Goal: Task Accomplishment & Management: Complete application form

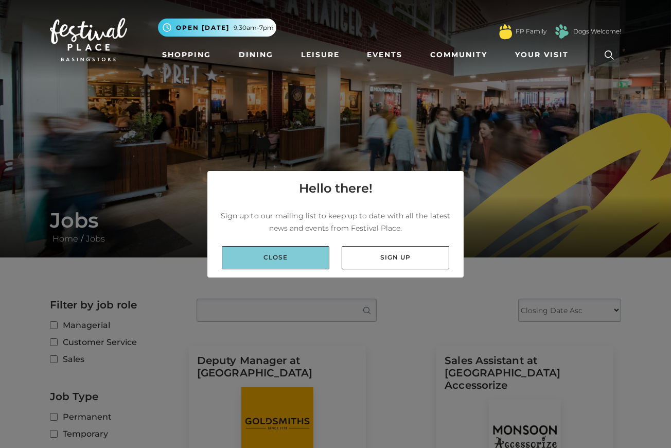
click at [276, 255] on link "Close" at bounding box center [276, 257] width 108 height 23
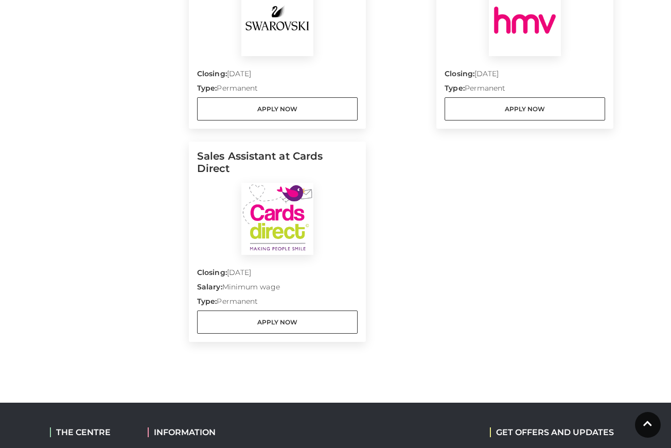
scroll to position [1289, 0]
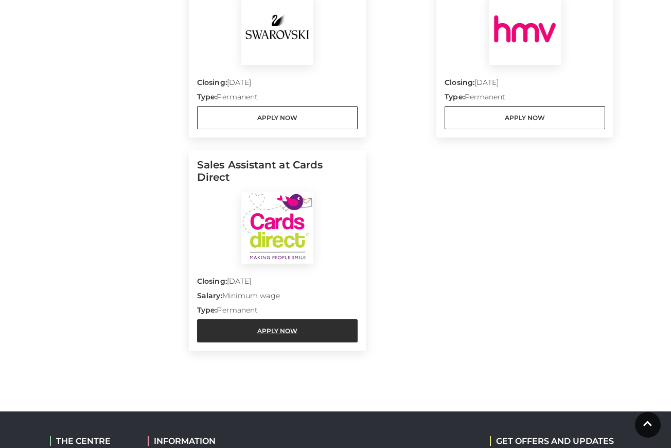
click at [280, 319] on link "Apply Now" at bounding box center [277, 330] width 160 height 23
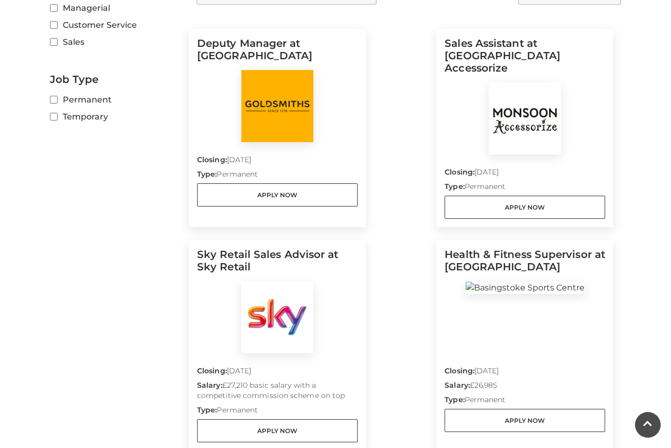
scroll to position [314, 0]
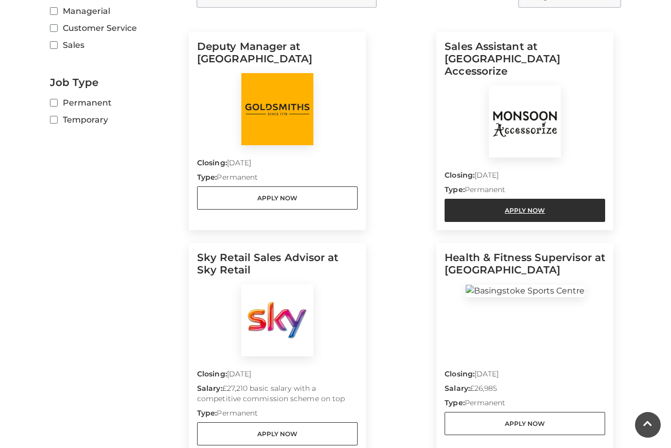
click at [523, 199] on link "Apply Now" at bounding box center [524, 210] width 160 height 23
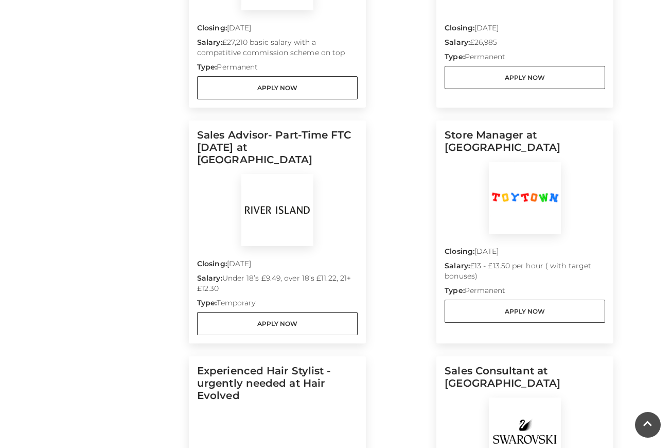
scroll to position [663, 0]
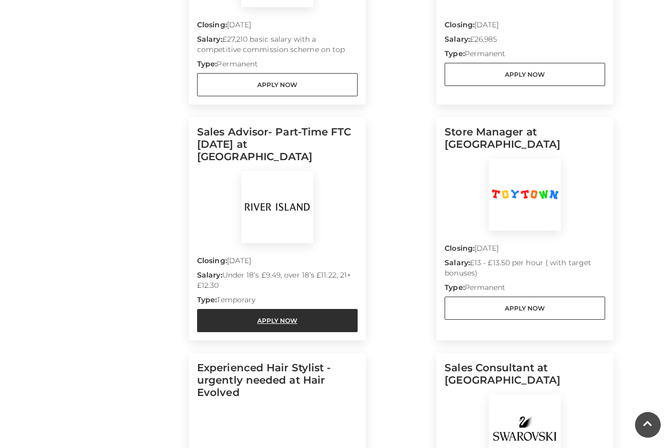
click at [271, 309] on link "Apply Now" at bounding box center [277, 320] width 160 height 23
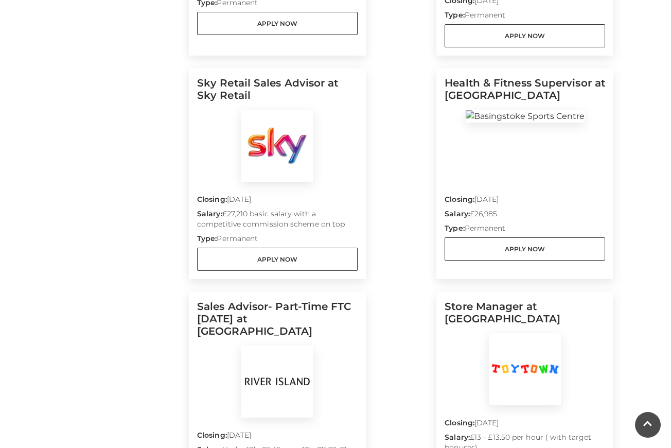
scroll to position [488, 0]
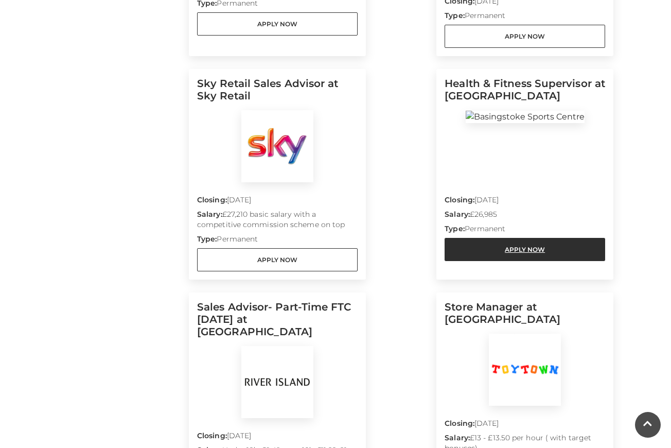
click at [521, 238] on link "Apply Now" at bounding box center [524, 249] width 160 height 23
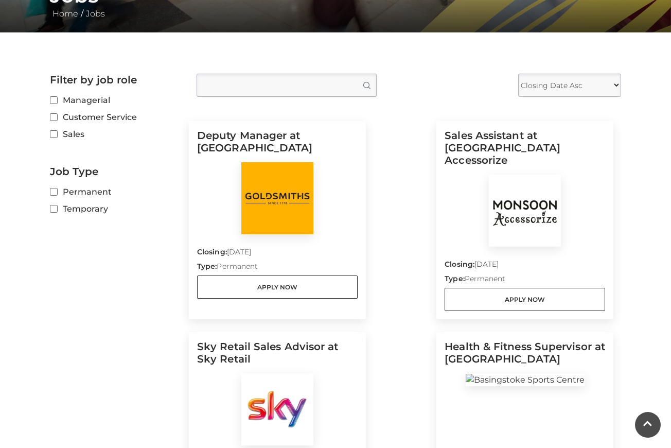
scroll to position [232, 0]
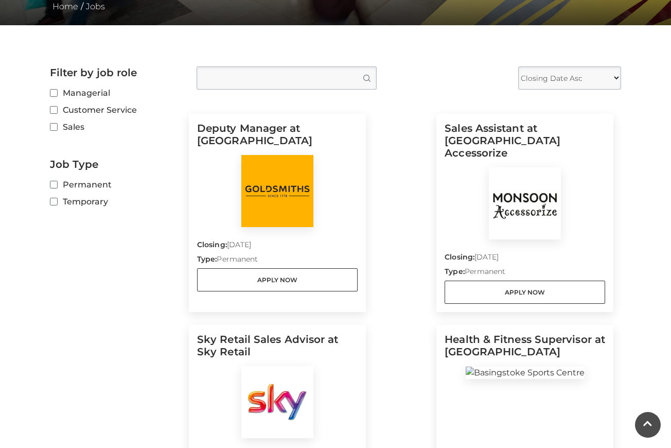
click at [53, 126] on input "Sales" at bounding box center [53, 127] width 7 height 7
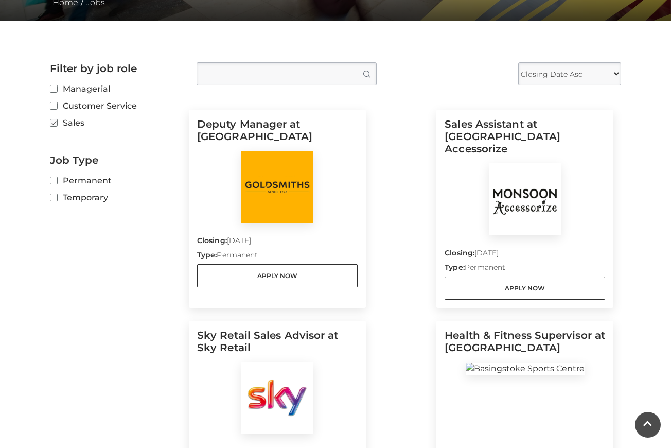
click at [53, 121] on input "Sales" at bounding box center [53, 123] width 7 height 7
checkbox input "false"
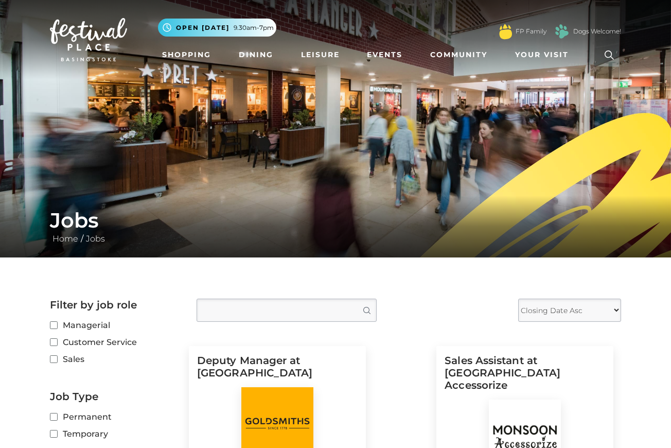
scroll to position [0, 0]
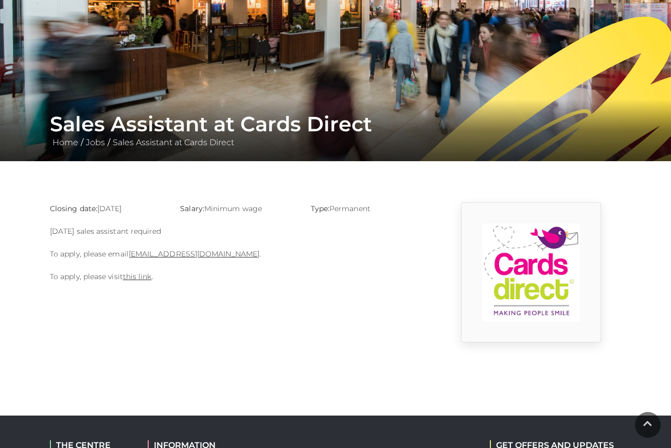
scroll to position [97, 0]
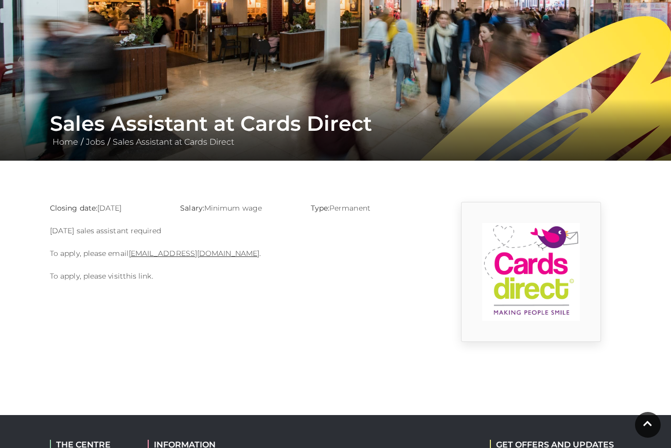
click at [132, 276] on link "this link" at bounding box center [137, 275] width 29 height 9
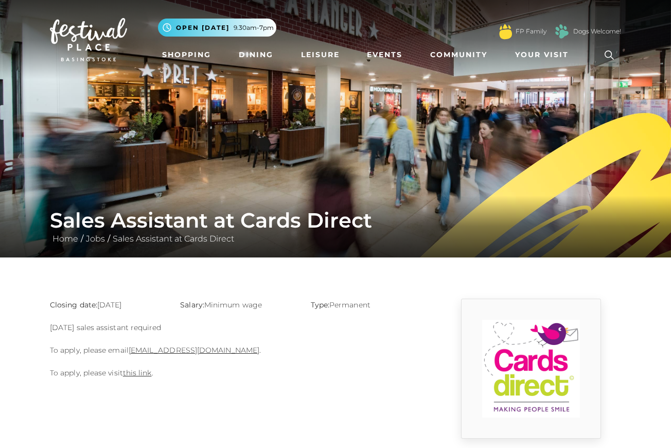
scroll to position [0, 0]
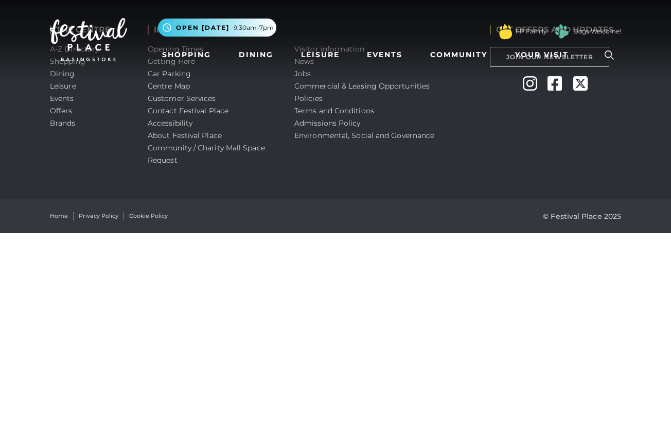
click at [302, 74] on nav "Toggle navigation .st5{fill:none;stroke:#FFFFFF;stroke-width:2.29;stroke-miterl…" at bounding box center [335, 39] width 671 height 79
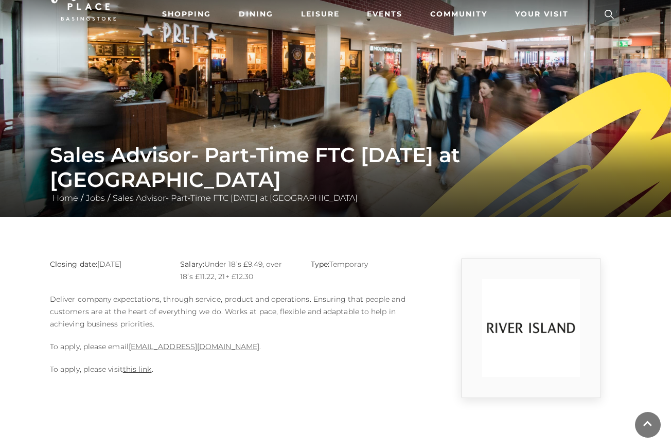
scroll to position [140, 0]
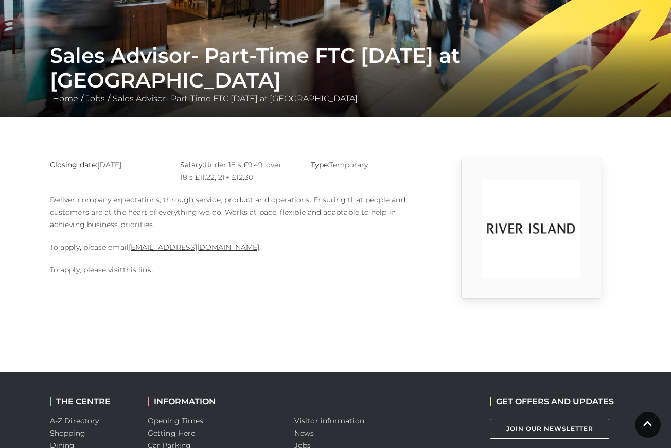
click at [132, 269] on link "this link" at bounding box center [137, 269] width 29 height 9
